Goal: Information Seeking & Learning: Learn about a topic

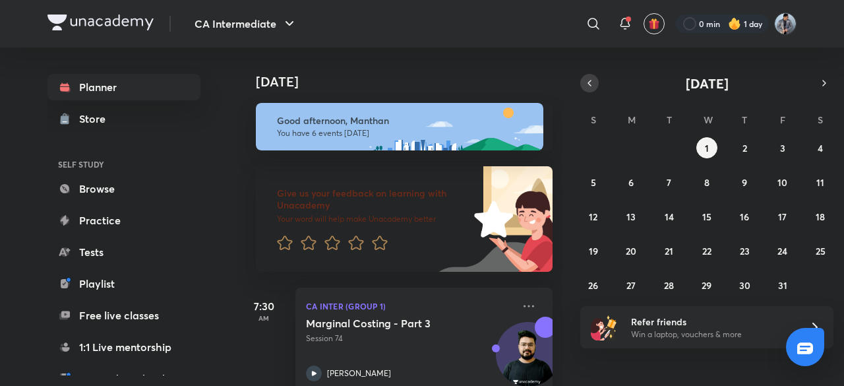
click at [591, 84] on icon "button" at bounding box center [589, 83] width 11 height 12
click at [671, 282] on abbr "30" at bounding box center [669, 285] width 11 height 13
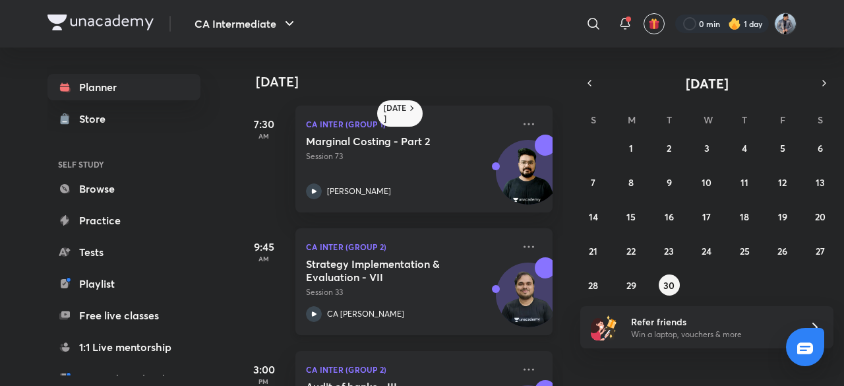
click at [409, 287] on p "Session 33" at bounding box center [409, 292] width 207 height 12
